Goal: Task Accomplishment & Management: Use online tool/utility

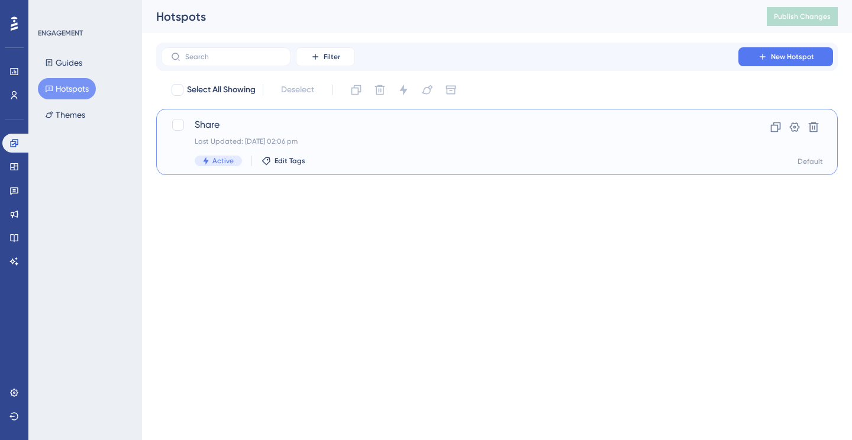
click at [259, 127] on span "Share" at bounding box center [450, 125] width 510 height 14
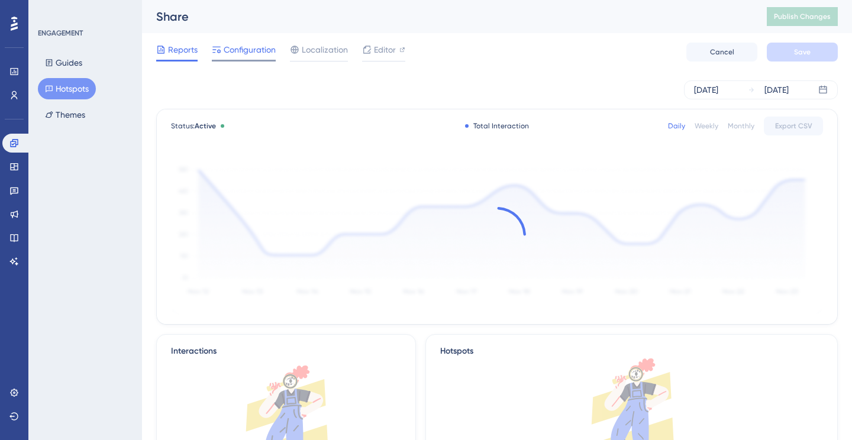
click at [253, 53] on span "Configuration" at bounding box center [250, 50] width 52 height 14
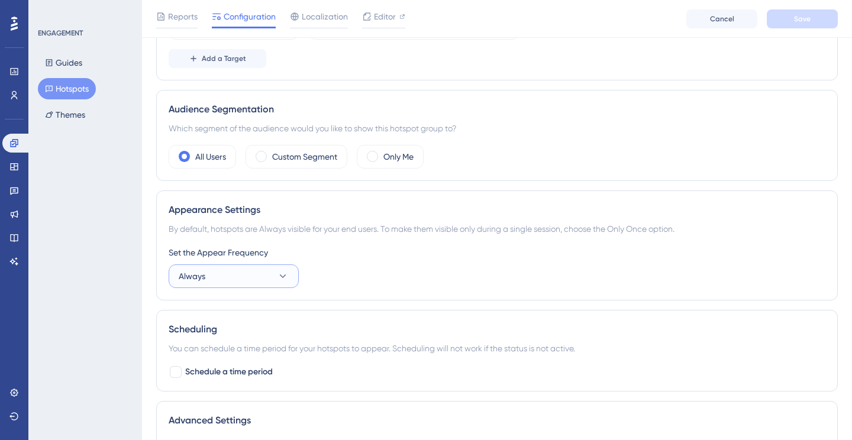
click at [254, 282] on button "Always" at bounding box center [234, 277] width 130 height 24
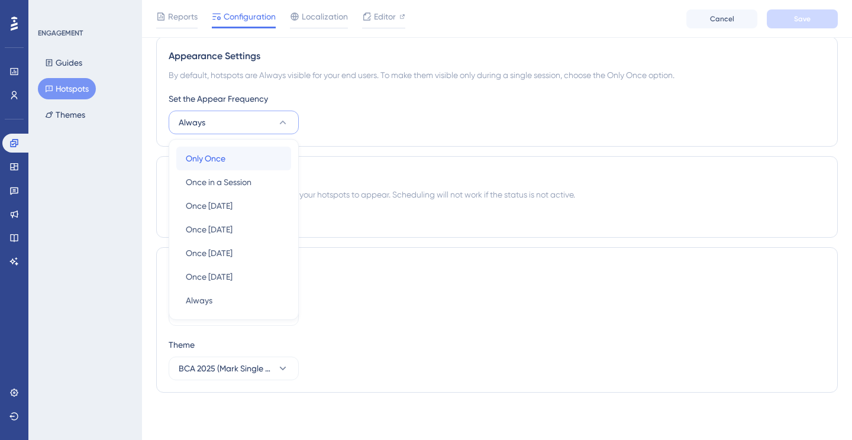
click at [242, 162] on div "Only Once Only Once" at bounding box center [234, 159] width 96 height 24
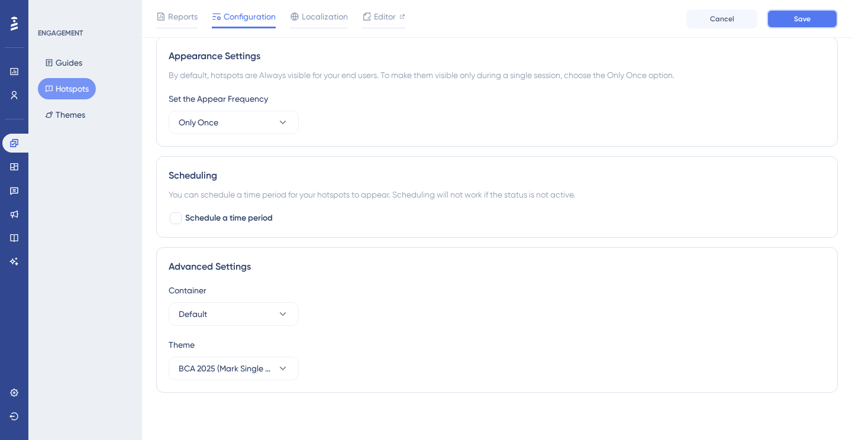
click at [795, 21] on span "Save" at bounding box center [802, 18] width 17 height 9
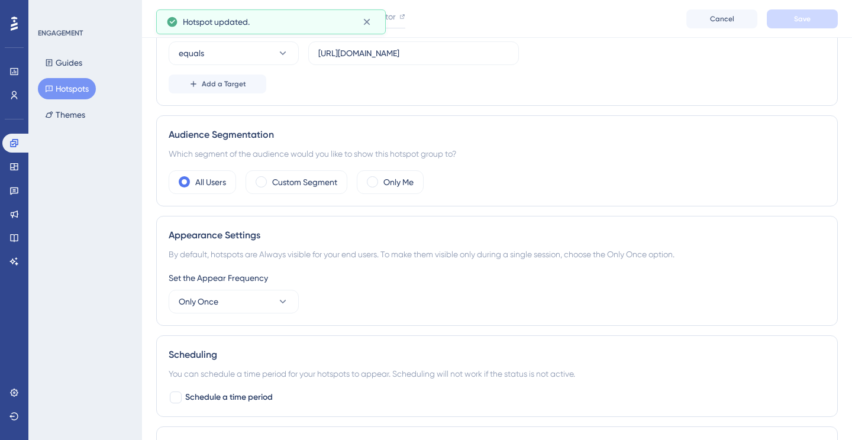
scroll to position [0, 0]
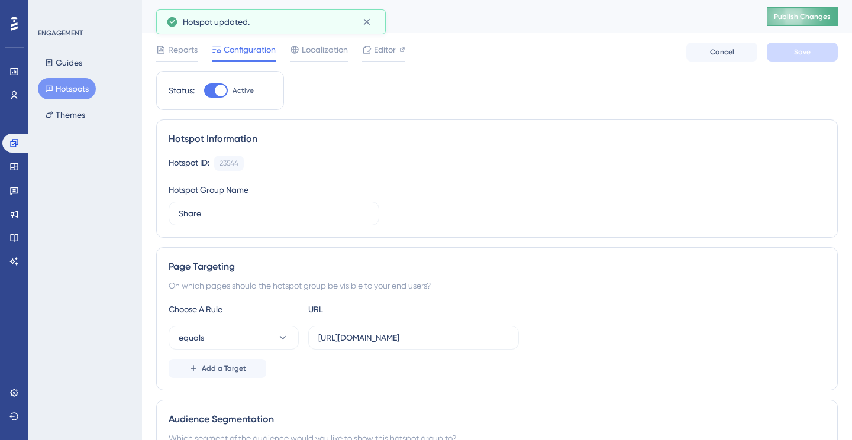
click at [782, 21] on span "Publish Changes" at bounding box center [802, 16] width 57 height 9
